Goal: Transaction & Acquisition: Purchase product/service

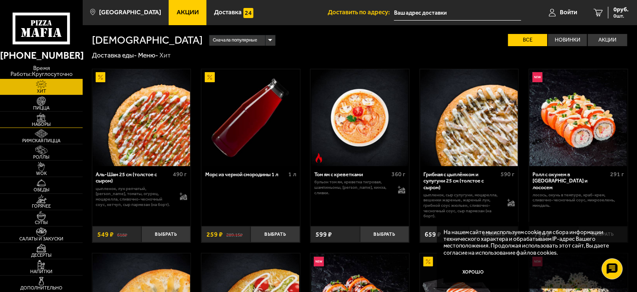
click at [39, 113] on img at bounding box center [42, 117] width 26 height 9
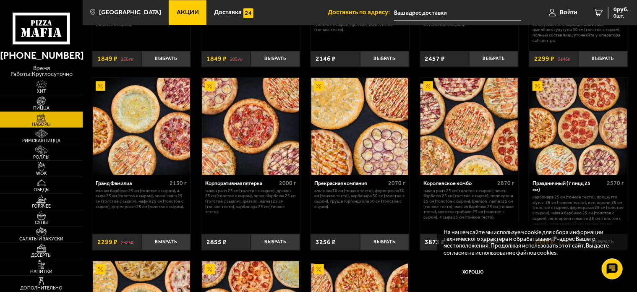
scroll to position [882, 0]
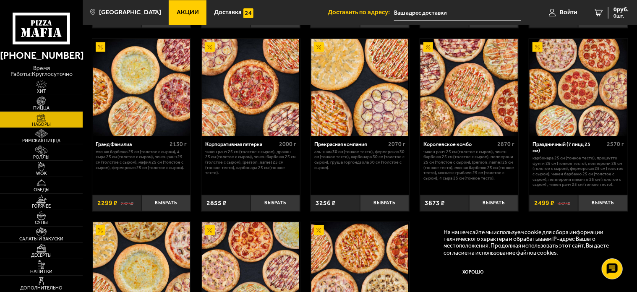
click at [590, 87] on img at bounding box center [578, 87] width 97 height 97
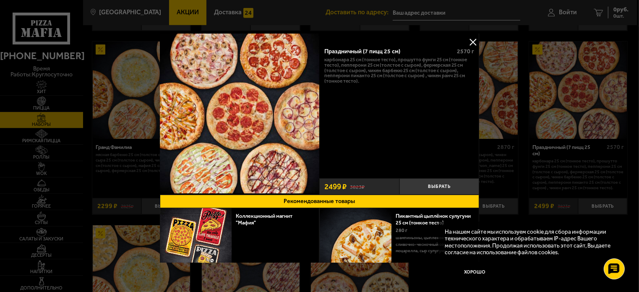
click at [469, 42] on button at bounding box center [473, 42] width 13 height 13
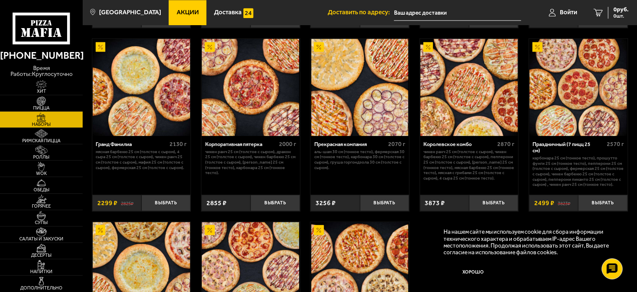
click at [346, 98] on img at bounding box center [360, 87] width 97 height 97
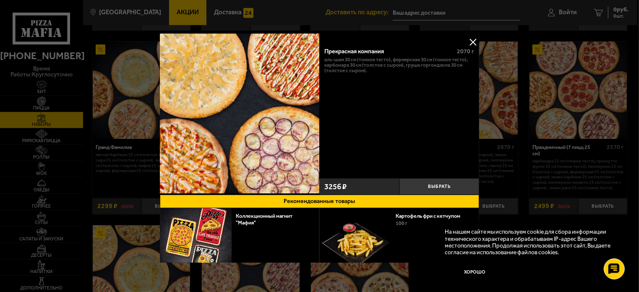
click at [470, 40] on button at bounding box center [473, 42] width 13 height 13
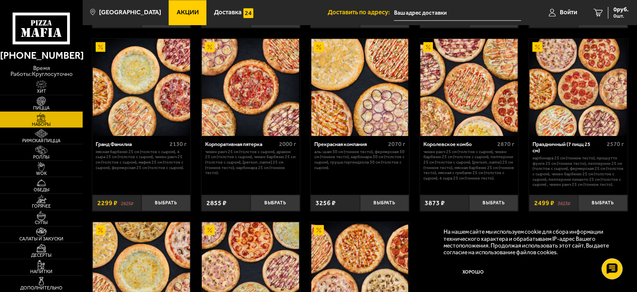
click at [364, 111] on img at bounding box center [360, 87] width 97 height 97
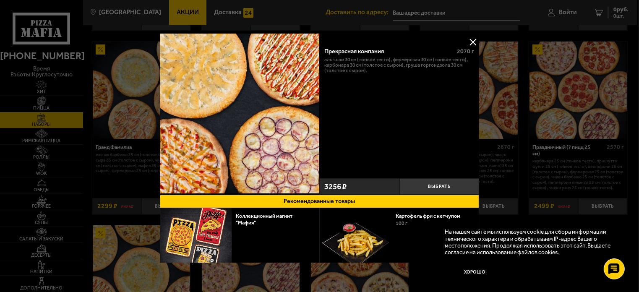
click at [473, 39] on button at bounding box center [473, 42] width 13 height 13
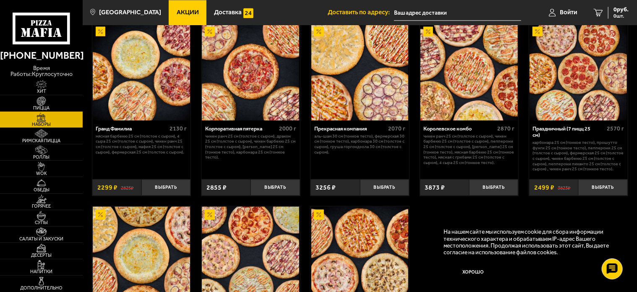
scroll to position [1008, 0]
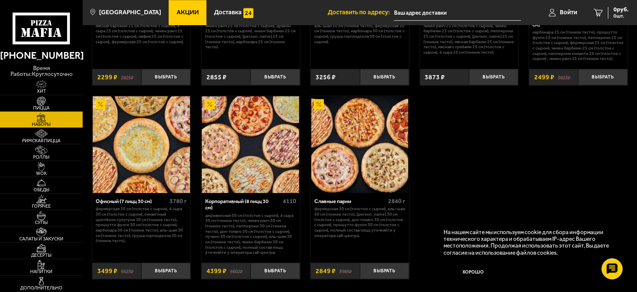
click at [352, 146] on img at bounding box center [360, 144] width 97 height 97
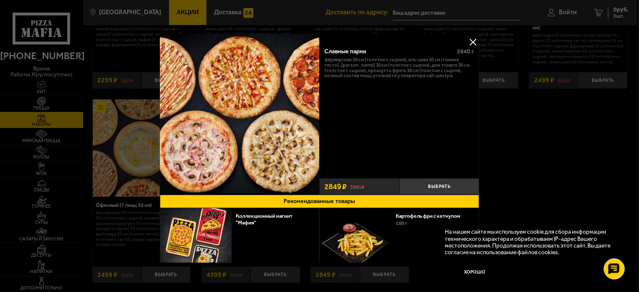
click at [467, 43] on button at bounding box center [473, 42] width 13 height 13
